Goal: Transaction & Acquisition: Obtain resource

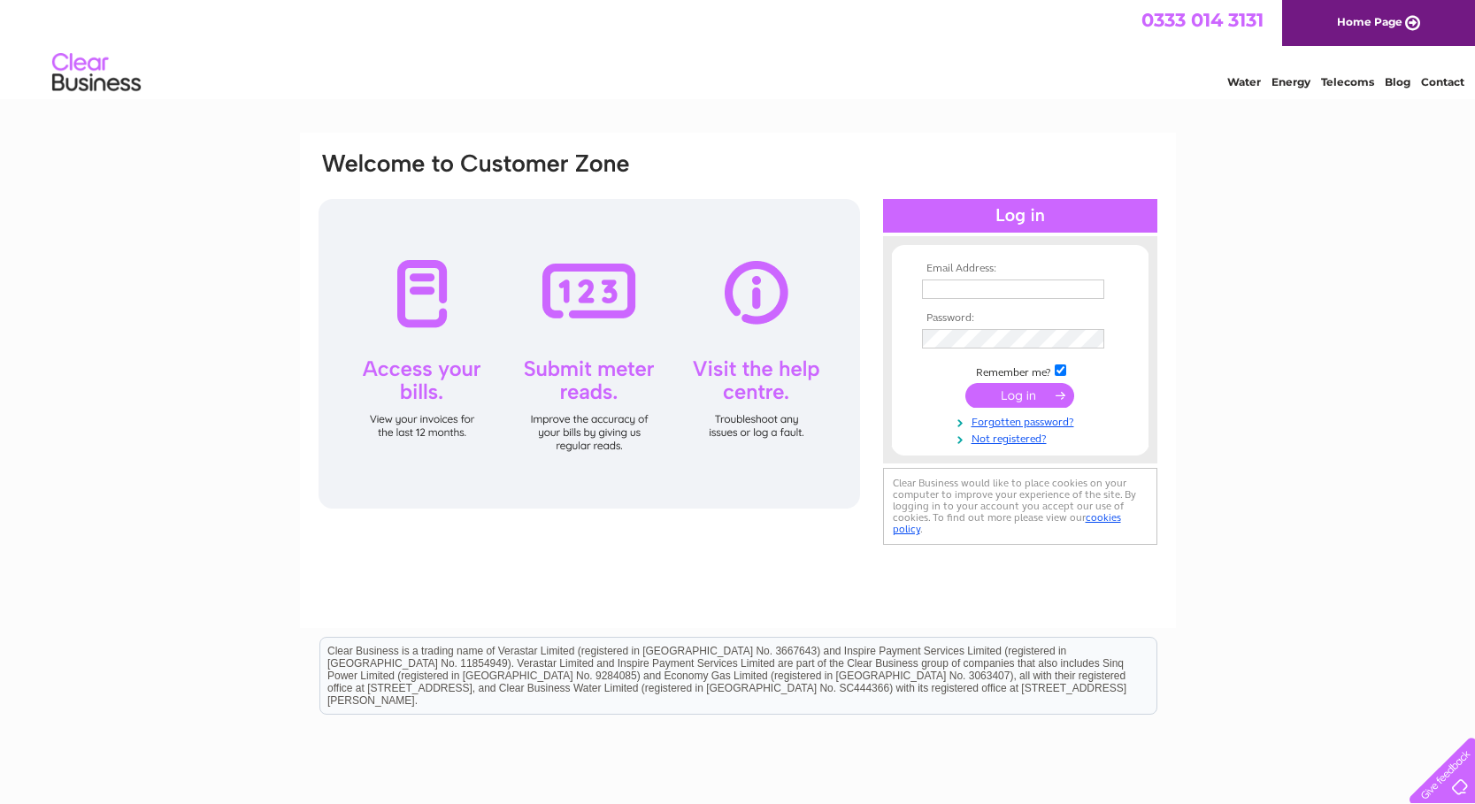
click at [939, 278] on td at bounding box center [1020, 289] width 205 height 28
click at [941, 288] on input "text" at bounding box center [1014, 290] width 184 height 21
type input "[EMAIL_ADDRESS][DOMAIN_NAME]"
click at [1017, 397] on input "submit" at bounding box center [1019, 397] width 109 height 25
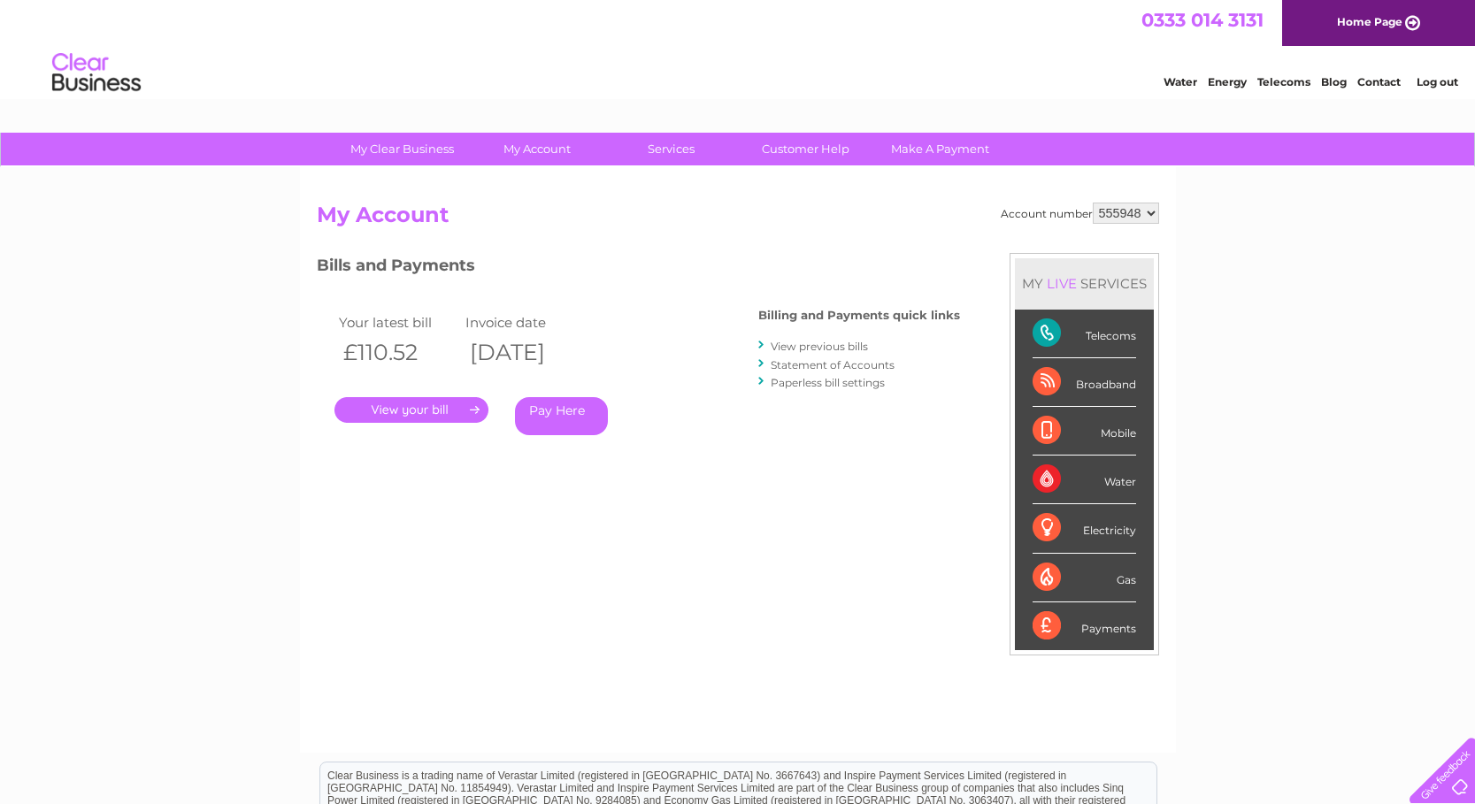
click at [415, 403] on link "." at bounding box center [411, 410] width 154 height 26
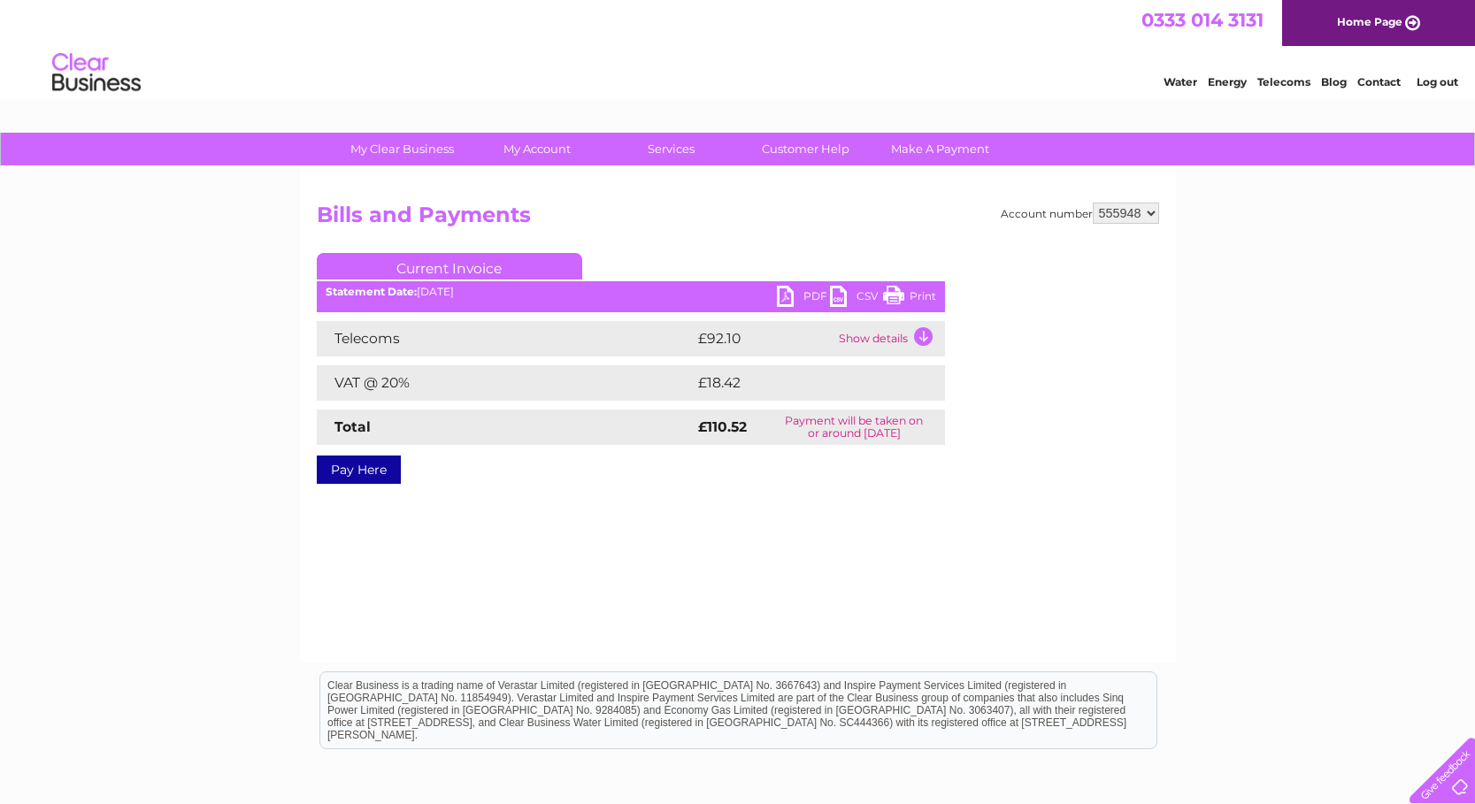
click at [783, 296] on link "PDF" at bounding box center [803, 299] width 53 height 26
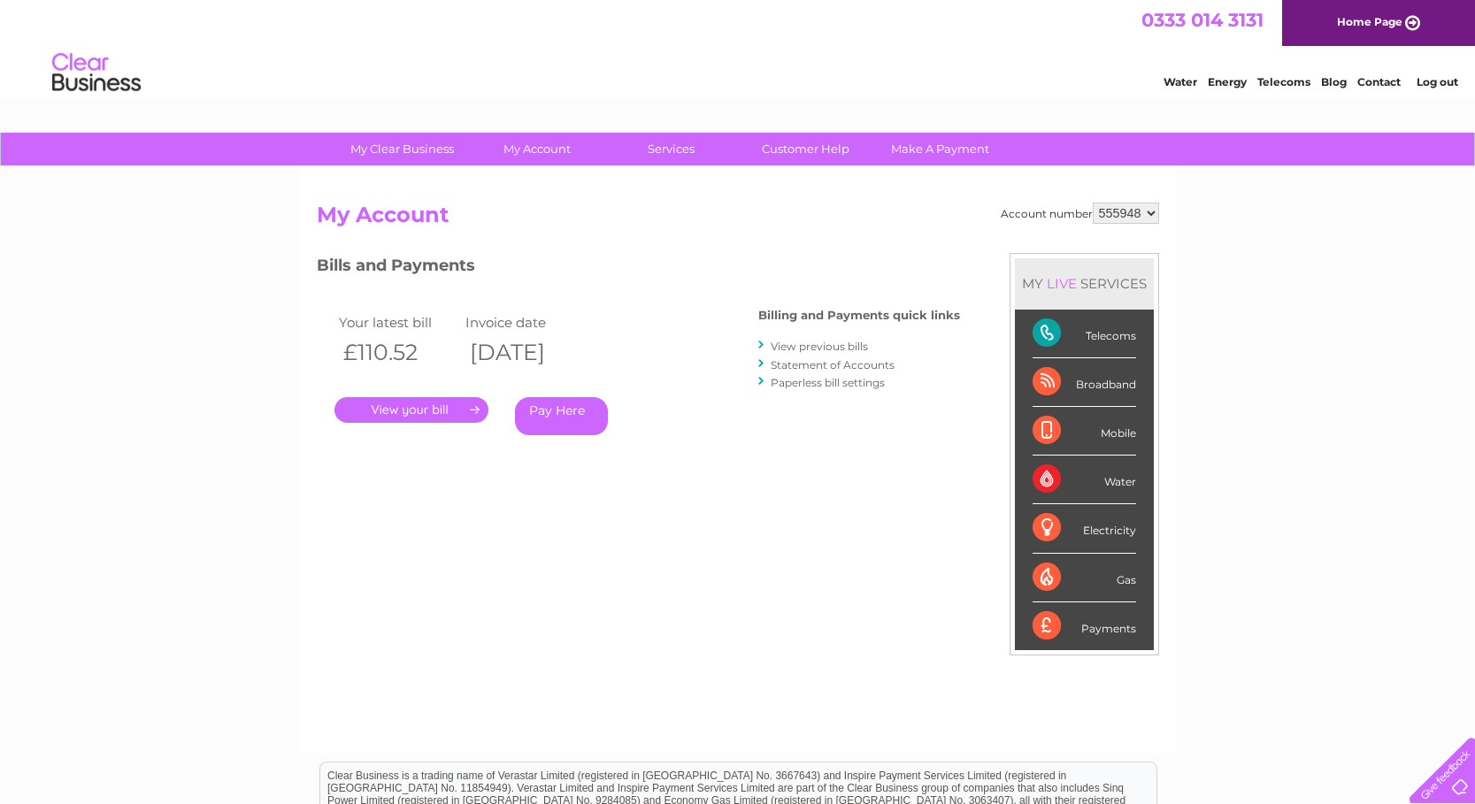
click at [1150, 213] on select "555948" at bounding box center [1126, 213] width 66 height 21
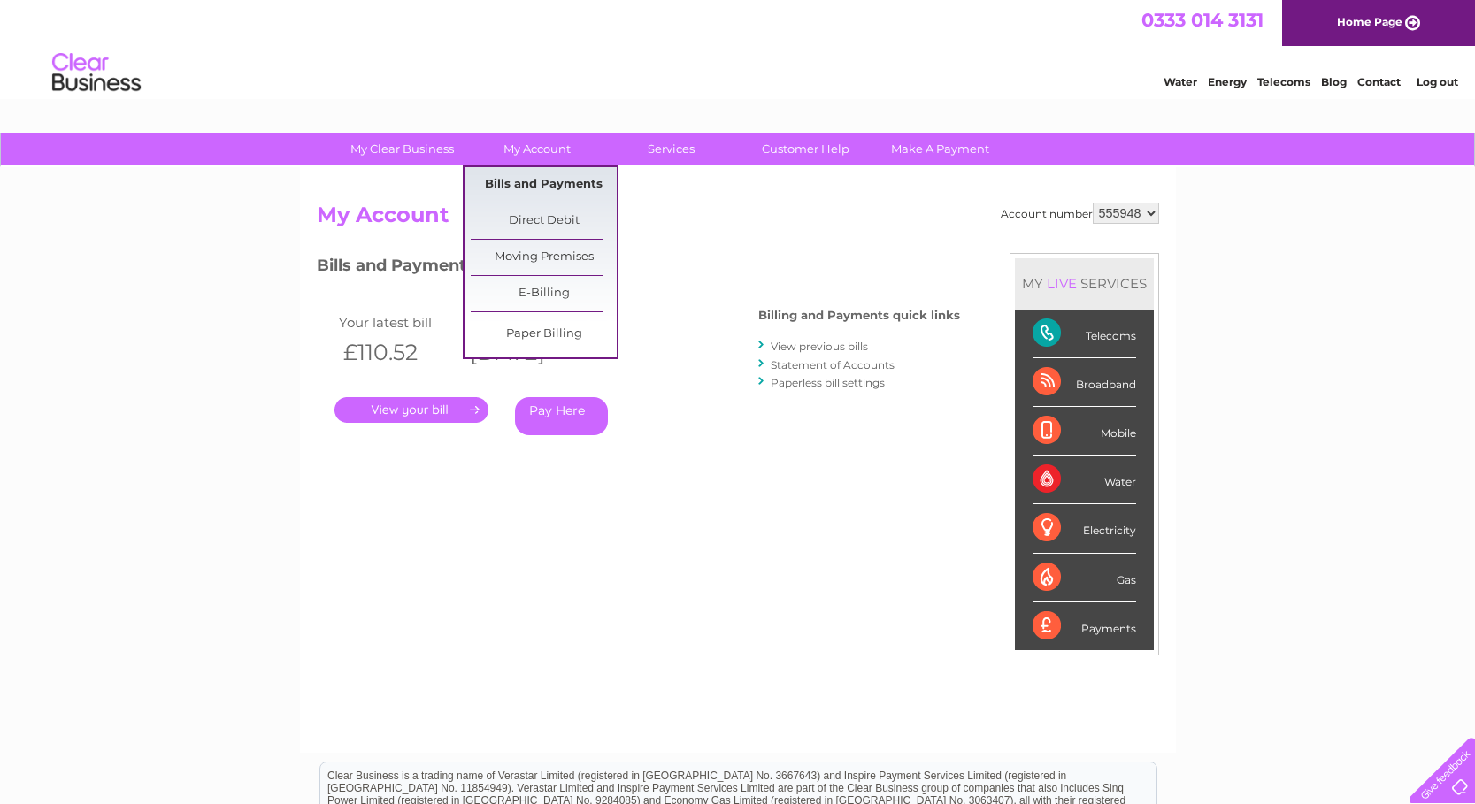
click at [516, 178] on link "Bills and Payments" at bounding box center [544, 184] width 146 height 35
click at [542, 182] on link "Bills and Payments" at bounding box center [544, 184] width 146 height 35
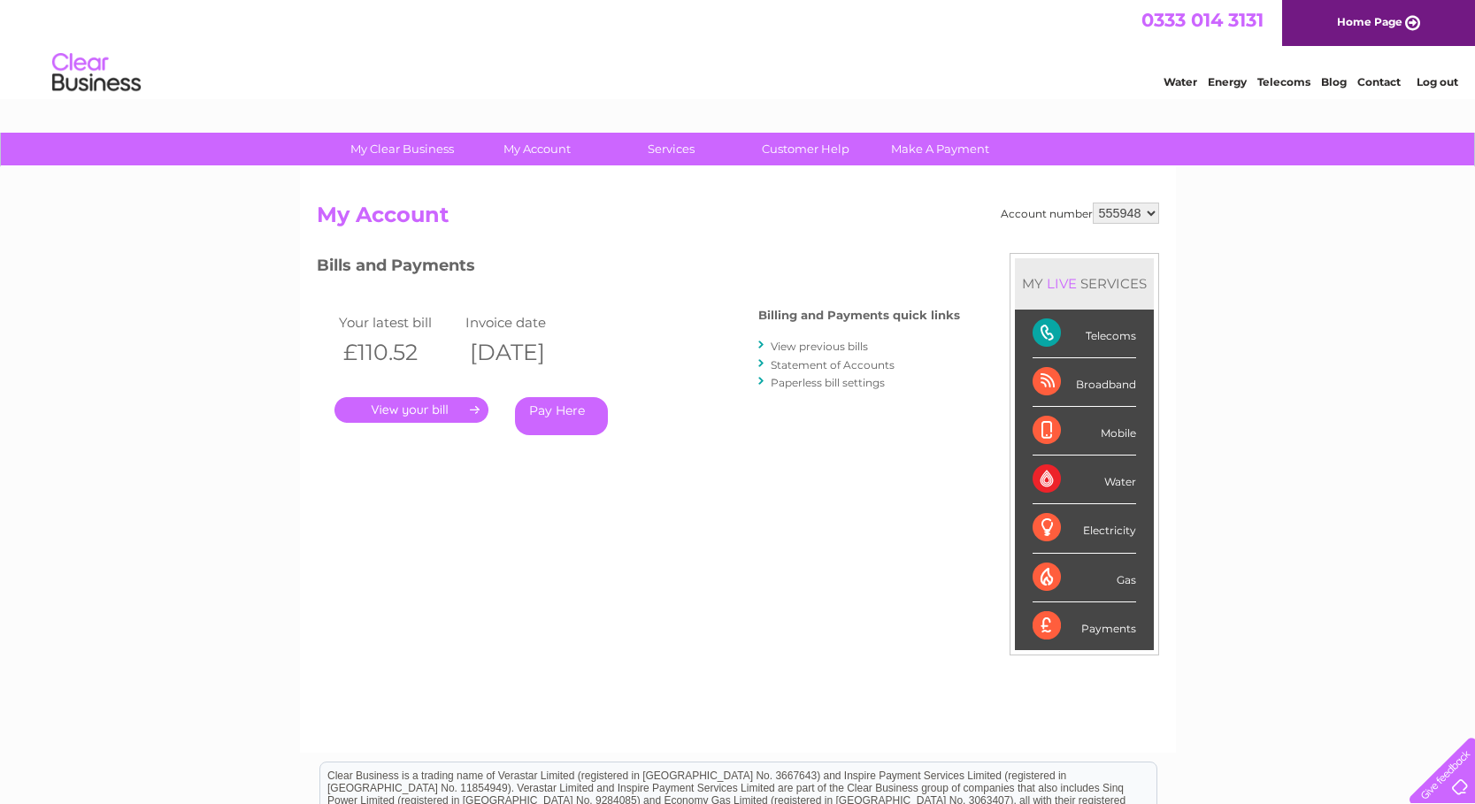
click at [476, 407] on link "." at bounding box center [411, 410] width 154 height 26
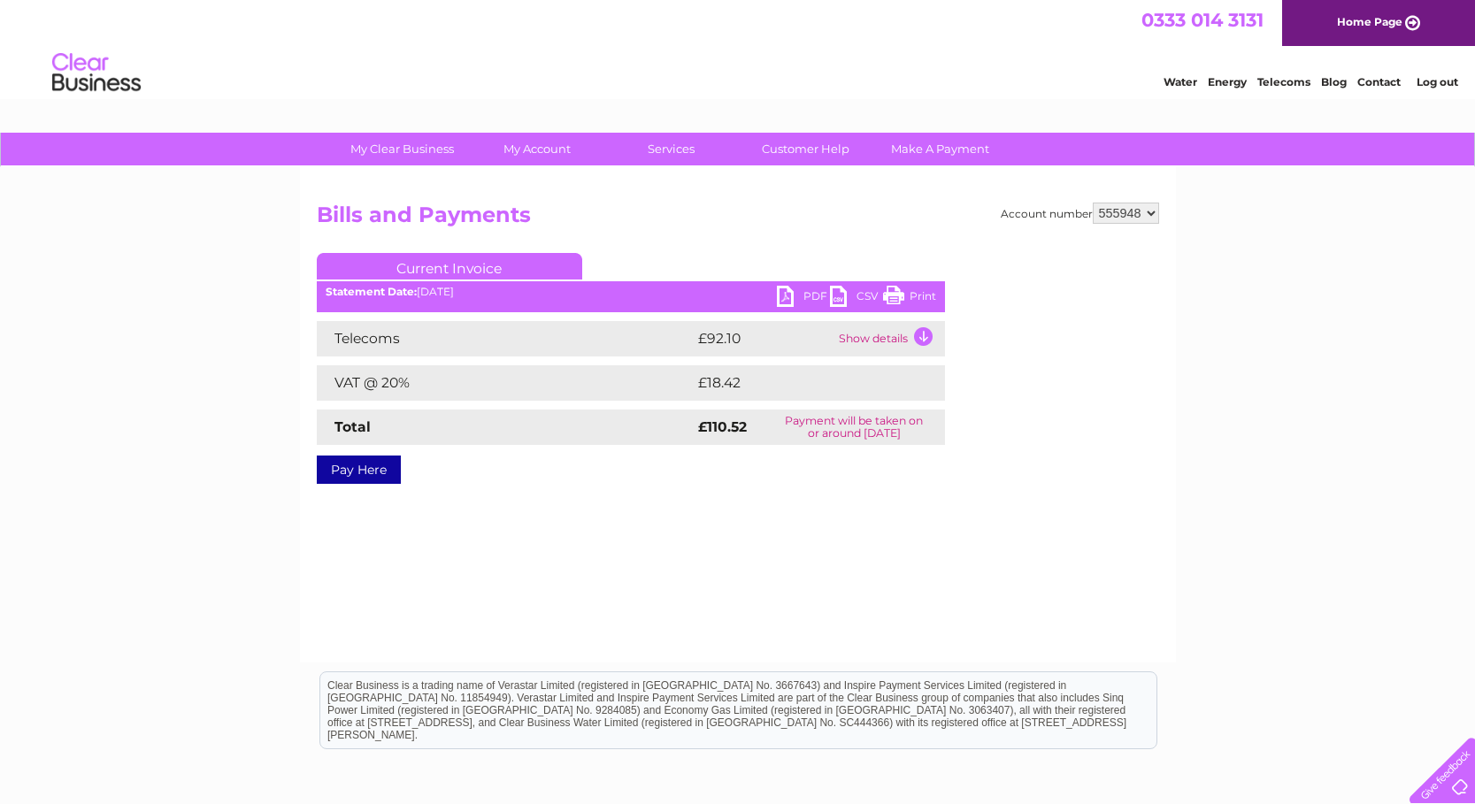
click at [921, 336] on td "Show details" at bounding box center [889, 338] width 111 height 35
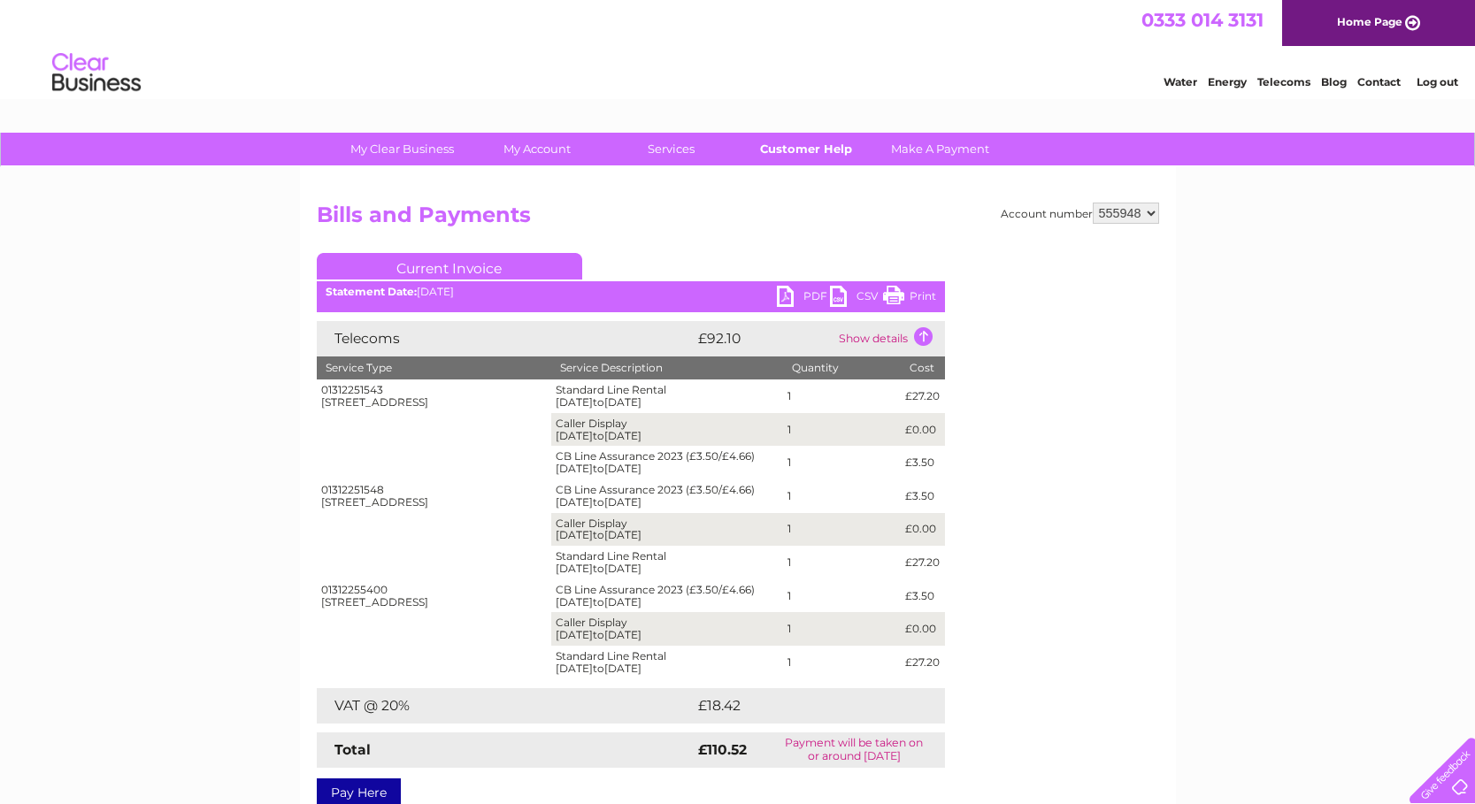
click at [793, 152] on link "Customer Help" at bounding box center [806, 149] width 146 height 33
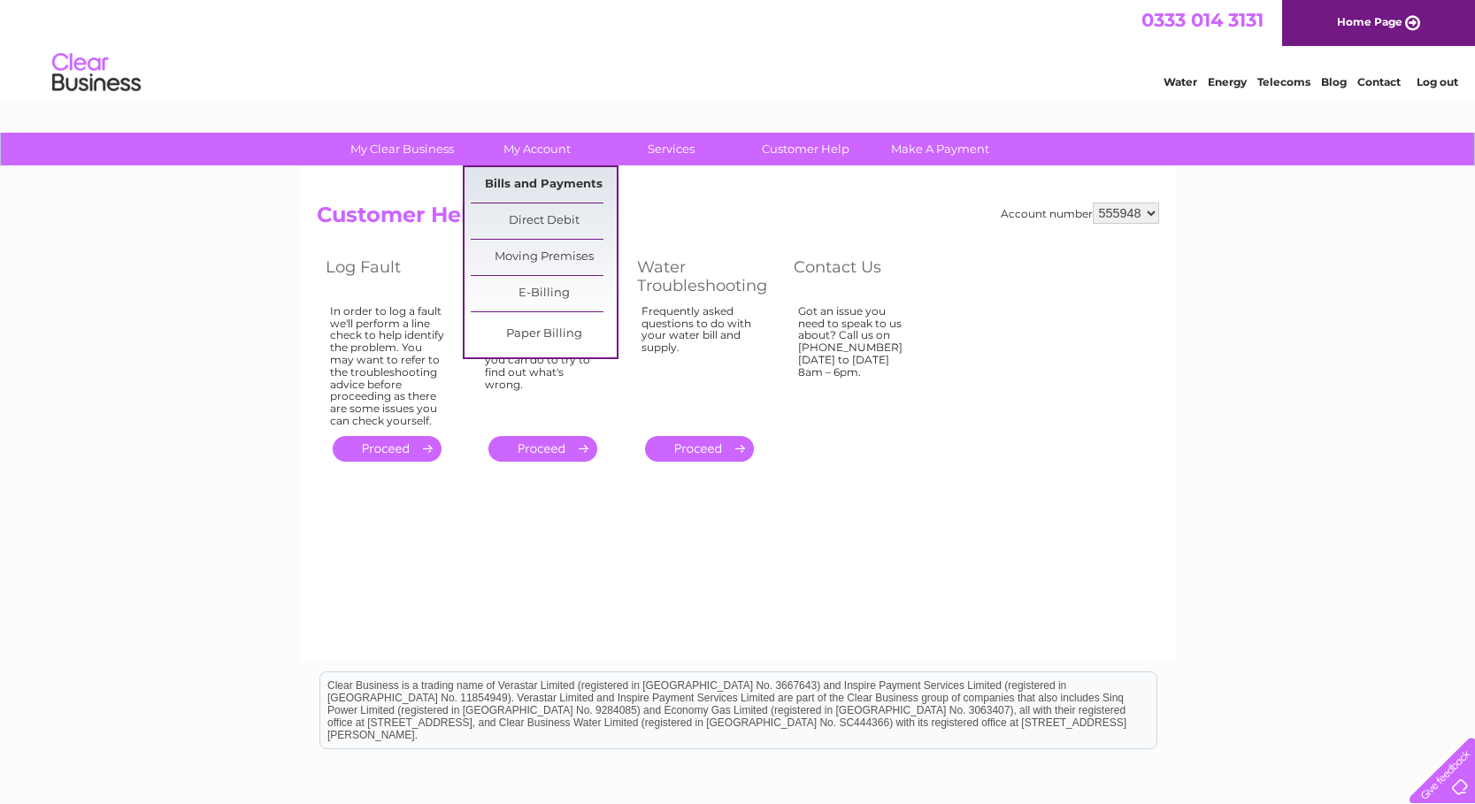
click at [528, 176] on link "Bills and Payments" at bounding box center [544, 184] width 146 height 35
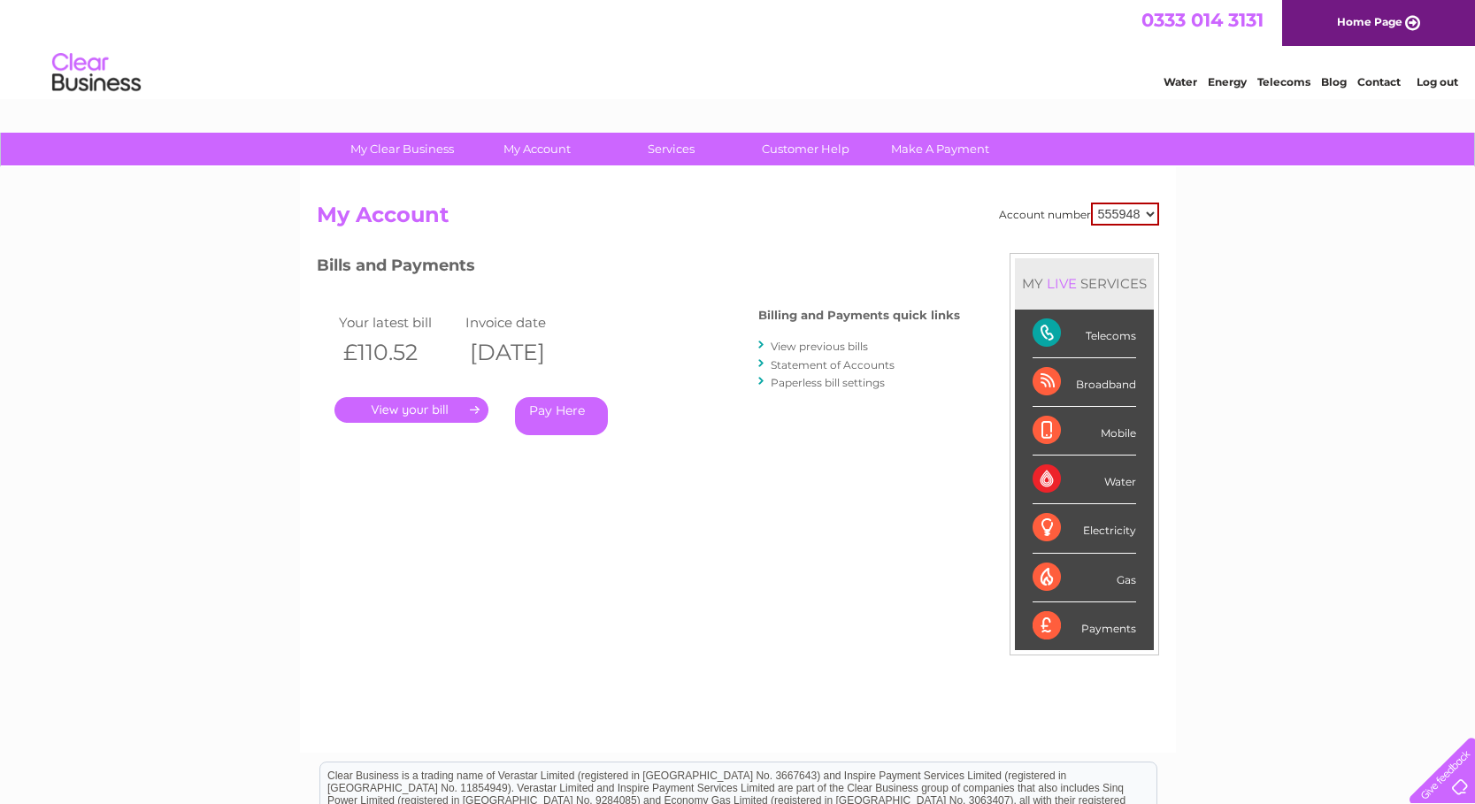
click at [838, 347] on link "View previous bills" at bounding box center [819, 346] width 97 height 13
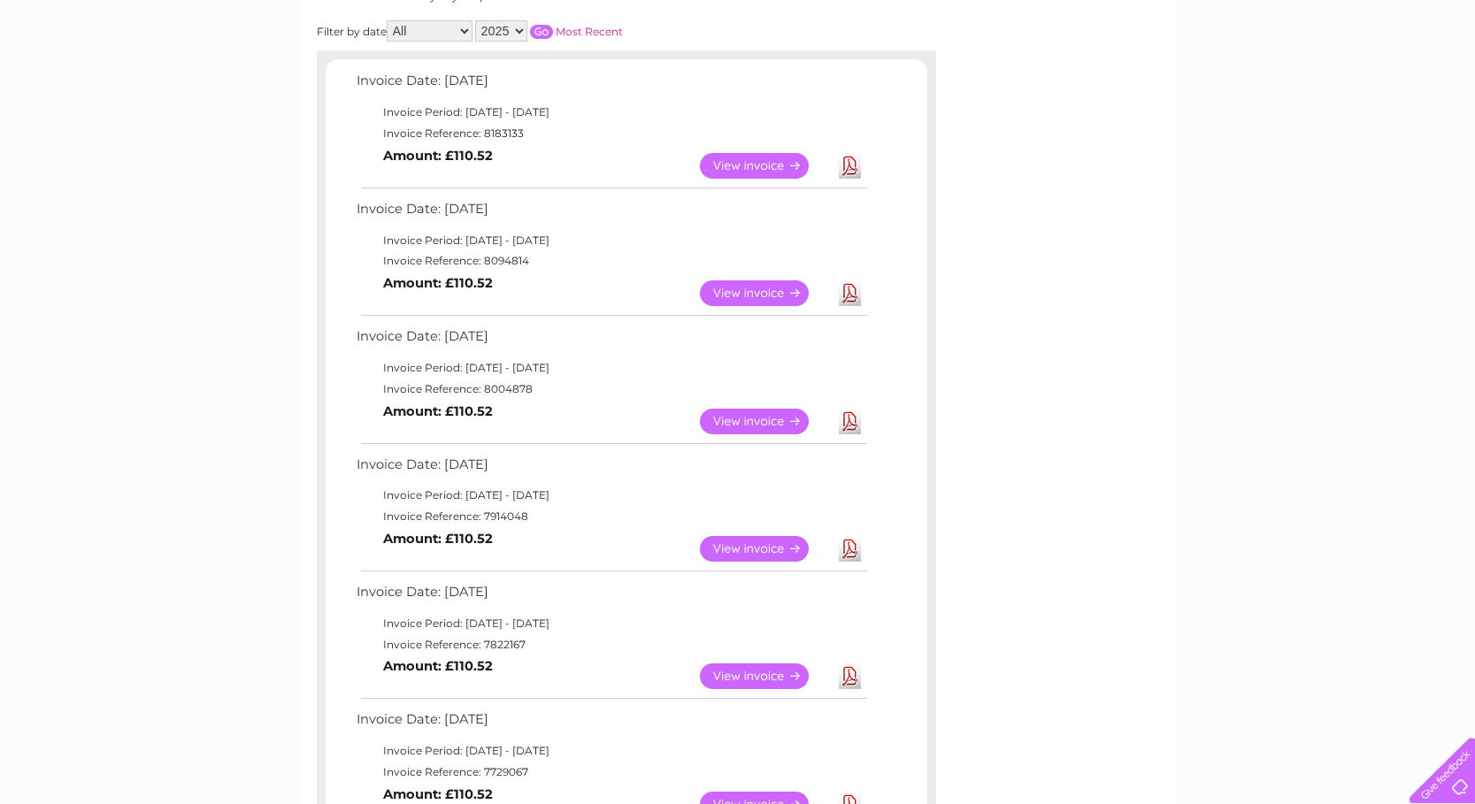
scroll to position [265, 0]
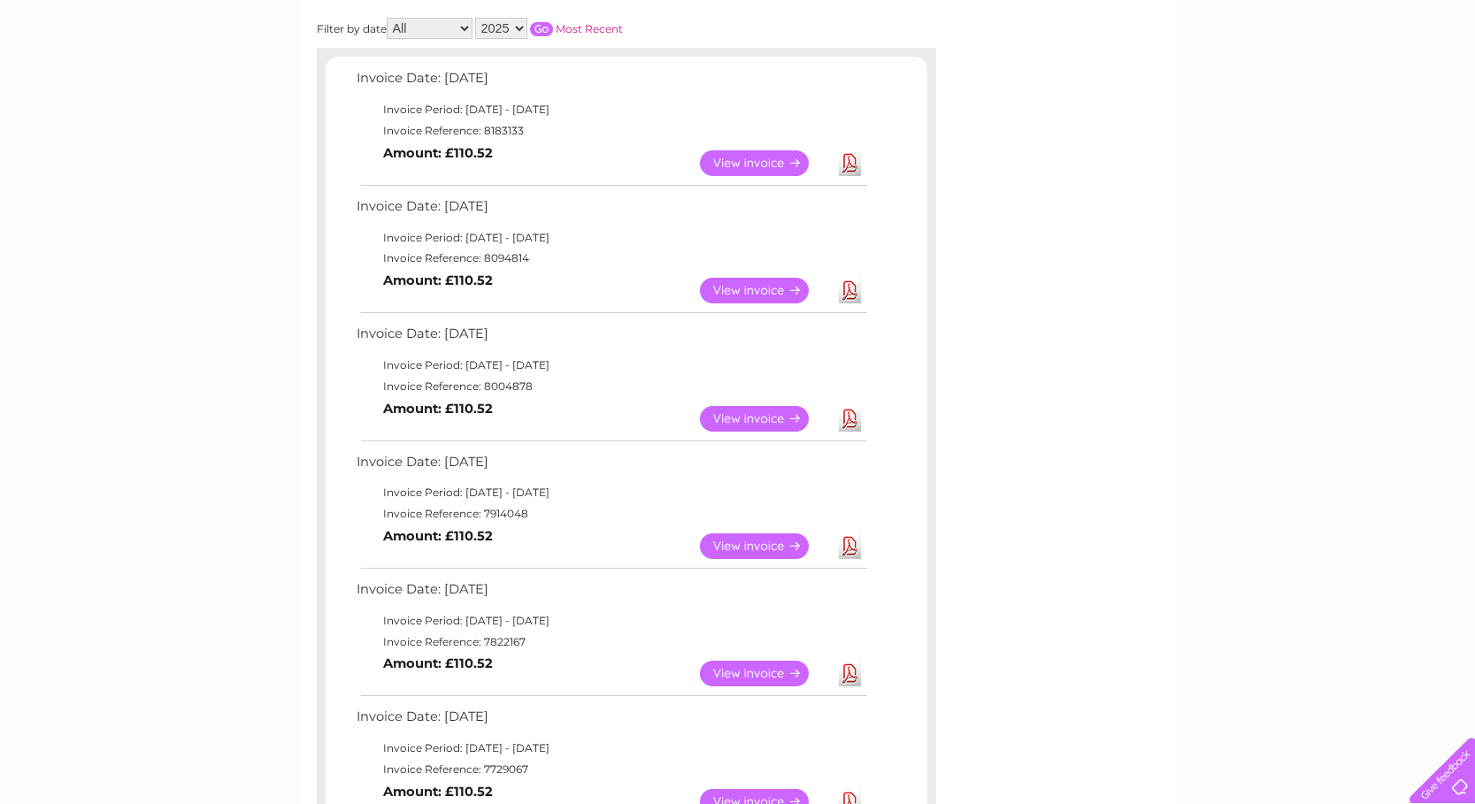
click at [848, 292] on link "Download" at bounding box center [850, 291] width 22 height 26
